Goal: Complete application form

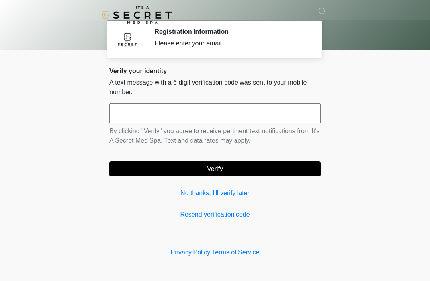
click at [193, 187] on div "Verify your identity A text message with a 6 digit verification code was sent t…" at bounding box center [214, 143] width 211 height 152
click at [191, 189] on link "No thanks, I'll verify later" at bounding box center [214, 194] width 211 height 10
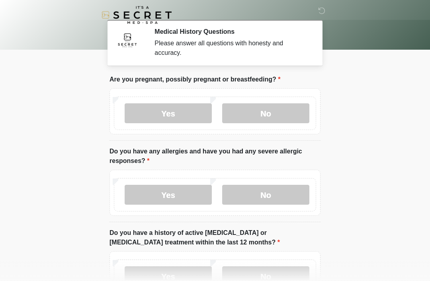
click at [274, 197] on label "No" at bounding box center [265, 195] width 87 height 20
click at [350, 199] on body "‎ ‎ Medical History Questions Please answer all questions with honesty and accu…" at bounding box center [215, 140] width 430 height 281
click at [276, 115] on label "No" at bounding box center [265, 113] width 87 height 20
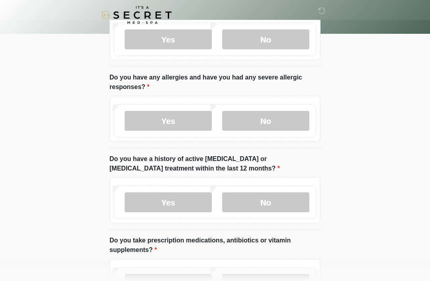
scroll to position [80, 0]
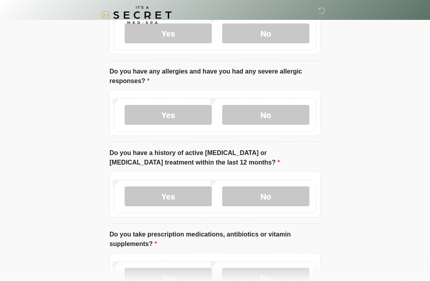
click at [272, 197] on label "No" at bounding box center [265, 197] width 87 height 20
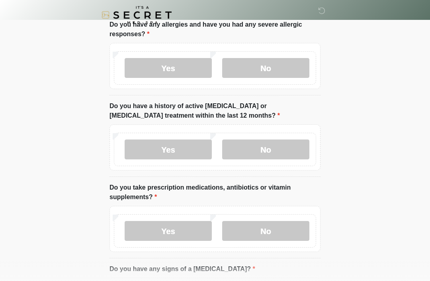
scroll to position [131, 0]
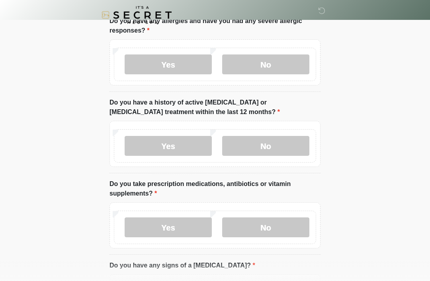
click at [268, 224] on label "No" at bounding box center [265, 228] width 87 height 20
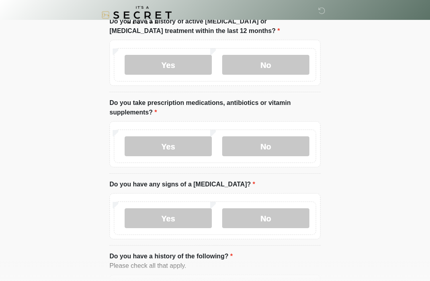
scroll to position [213, 0]
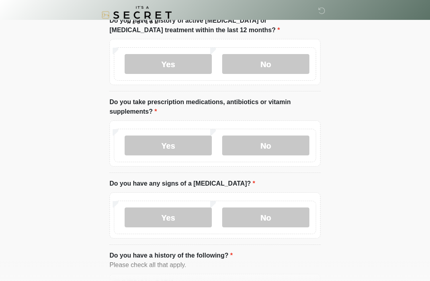
click at [268, 214] on label "No" at bounding box center [265, 218] width 87 height 20
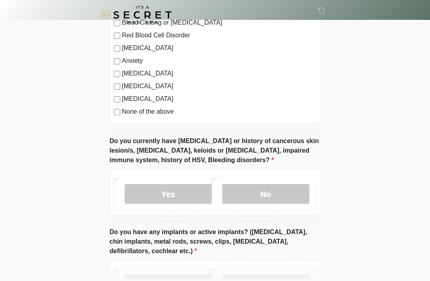
scroll to position [524, 0]
click at [274, 193] on label "No" at bounding box center [265, 194] width 87 height 20
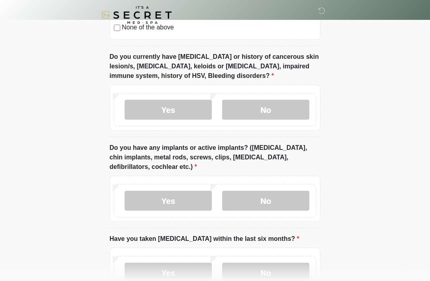
scroll to position [609, 0]
click at [277, 199] on label "No" at bounding box center [265, 201] width 87 height 20
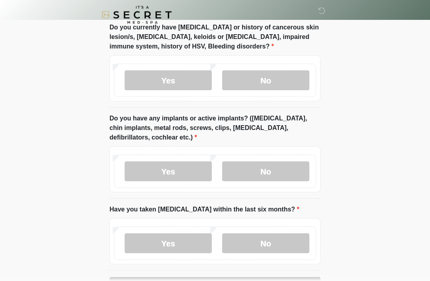
scroll to position [640, 0]
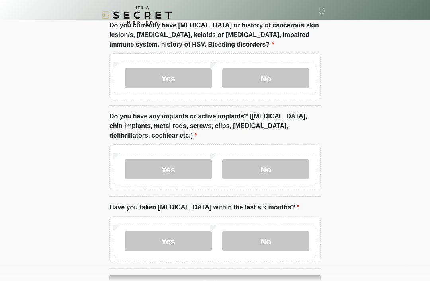
click at [285, 243] on label "No" at bounding box center [265, 242] width 87 height 20
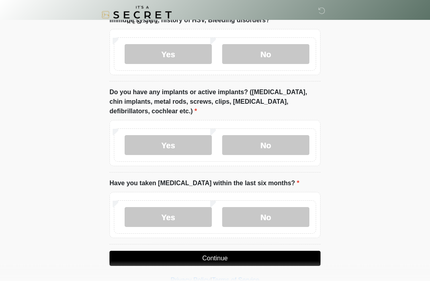
scroll to position [665, 0]
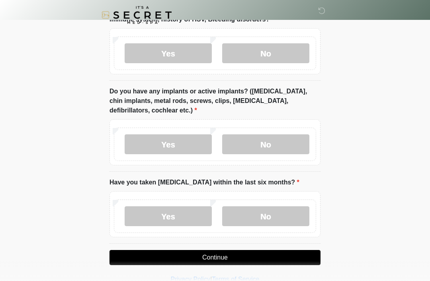
click at [222, 263] on button "Continue" at bounding box center [214, 257] width 211 height 15
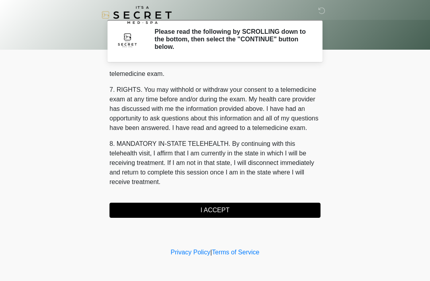
scroll to position [339, 0]
click at [261, 204] on button "I ACCEPT" at bounding box center [214, 210] width 211 height 15
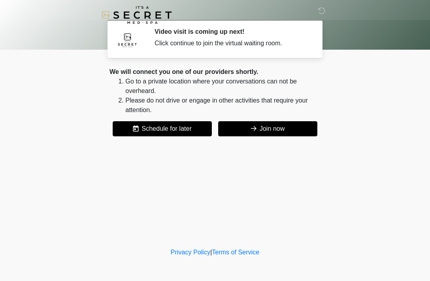
click at [263, 129] on button "Join now" at bounding box center [267, 128] width 99 height 15
